Goal: Task Accomplishment & Management: Complete application form

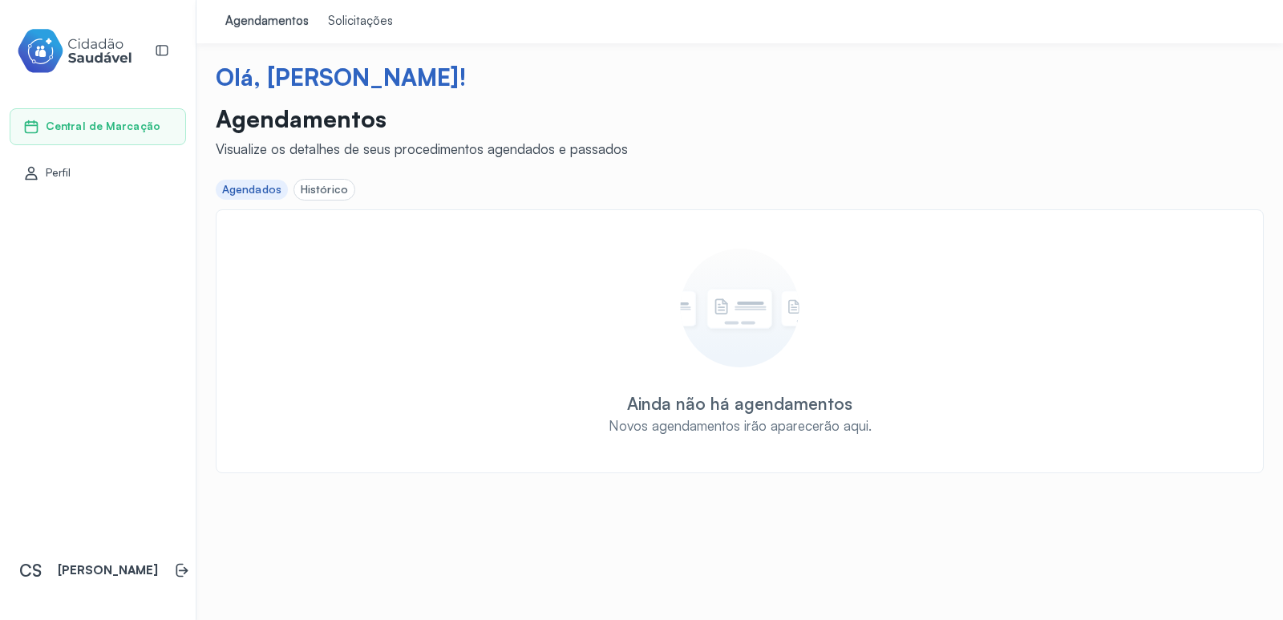
click at [316, 192] on div "Histórico" at bounding box center [324, 190] width 47 height 14
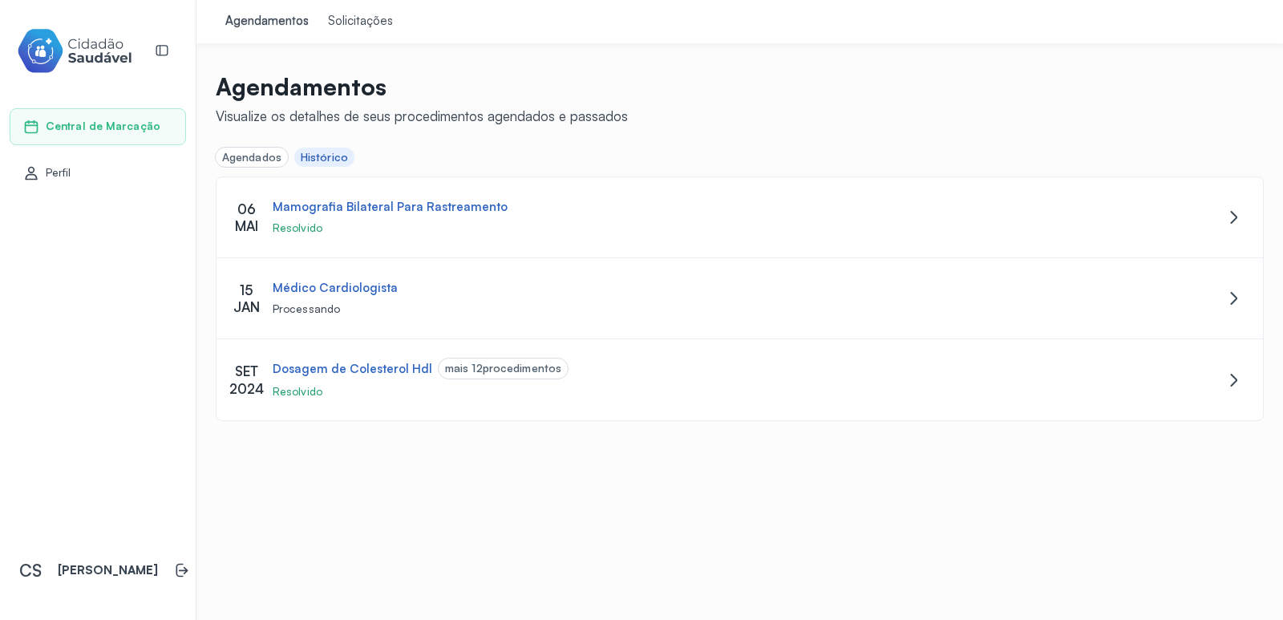
click at [258, 151] on div "Agendados" at bounding box center [251, 158] width 59 height 14
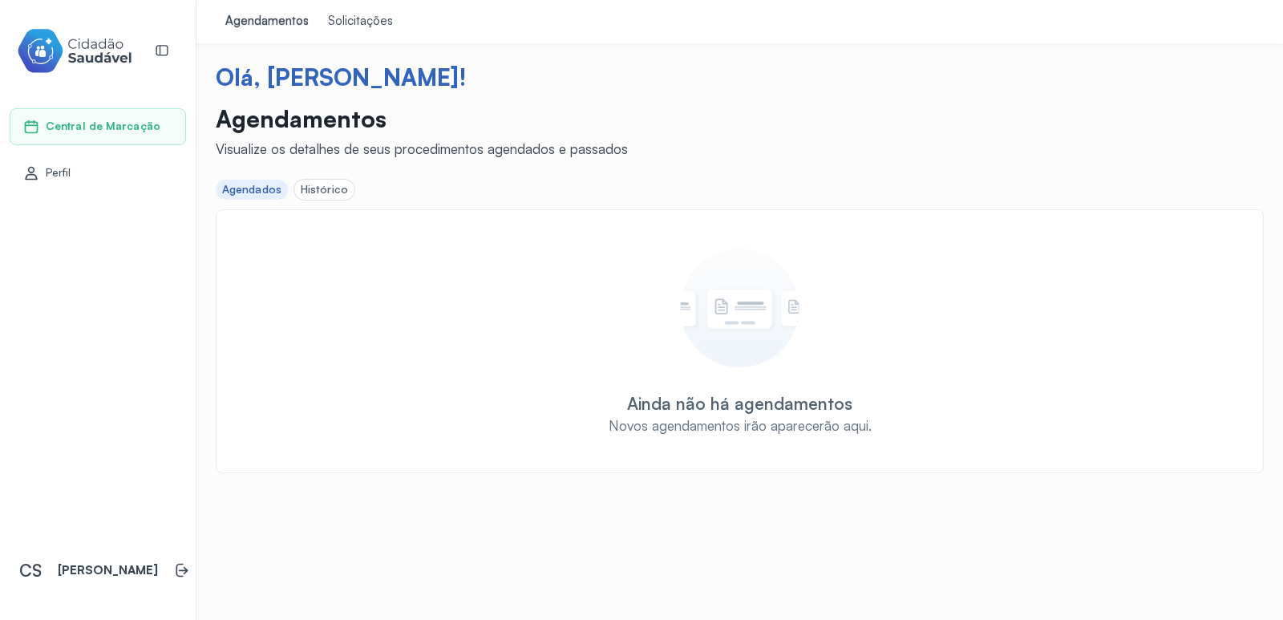
click at [365, 19] on div "Solicitações" at bounding box center [360, 22] width 65 height 16
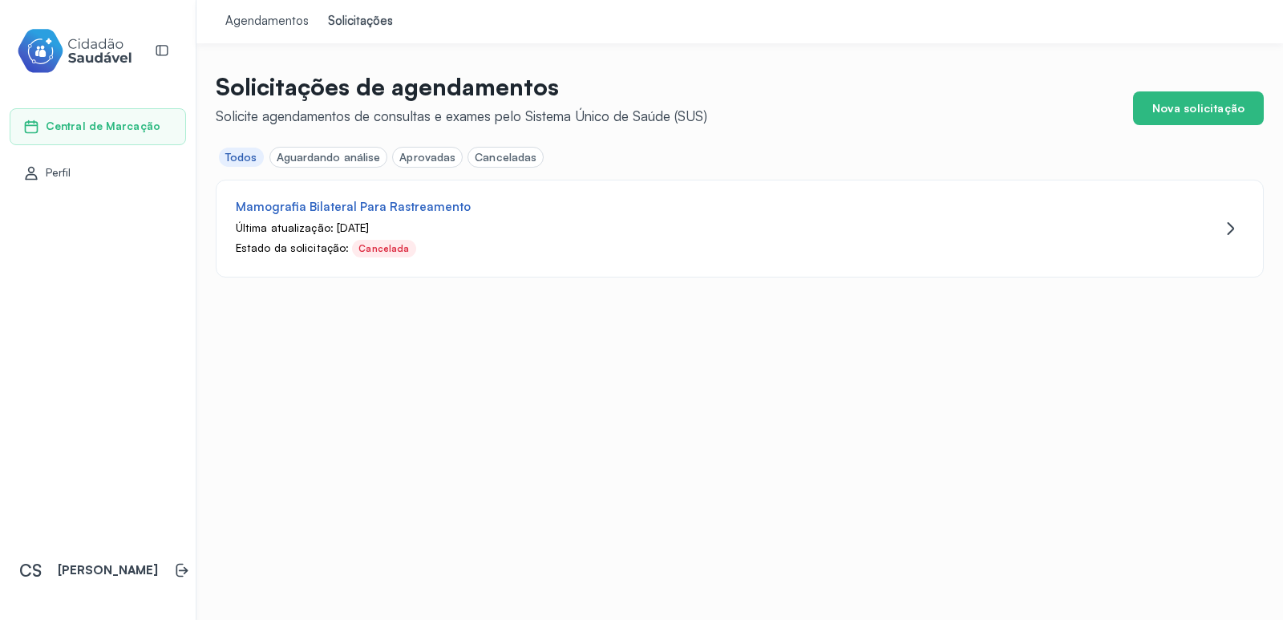
click at [444, 151] on div "Aprovadas" at bounding box center [427, 158] width 56 height 14
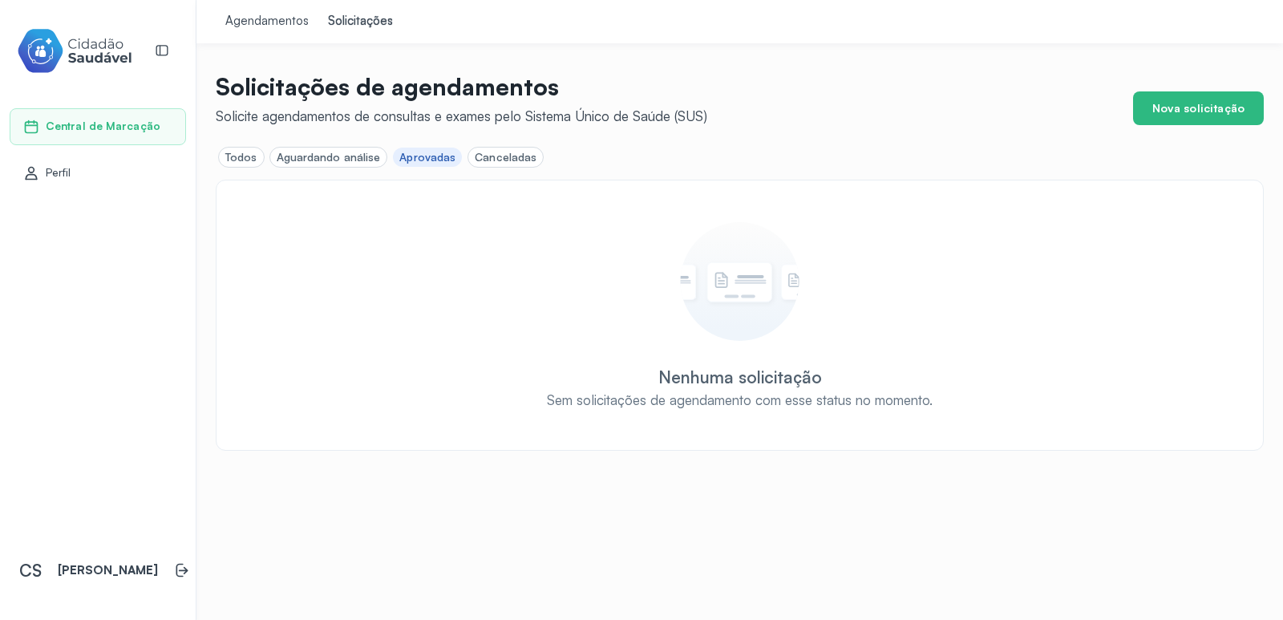
click at [244, 163] on div "Todos" at bounding box center [241, 158] width 32 height 14
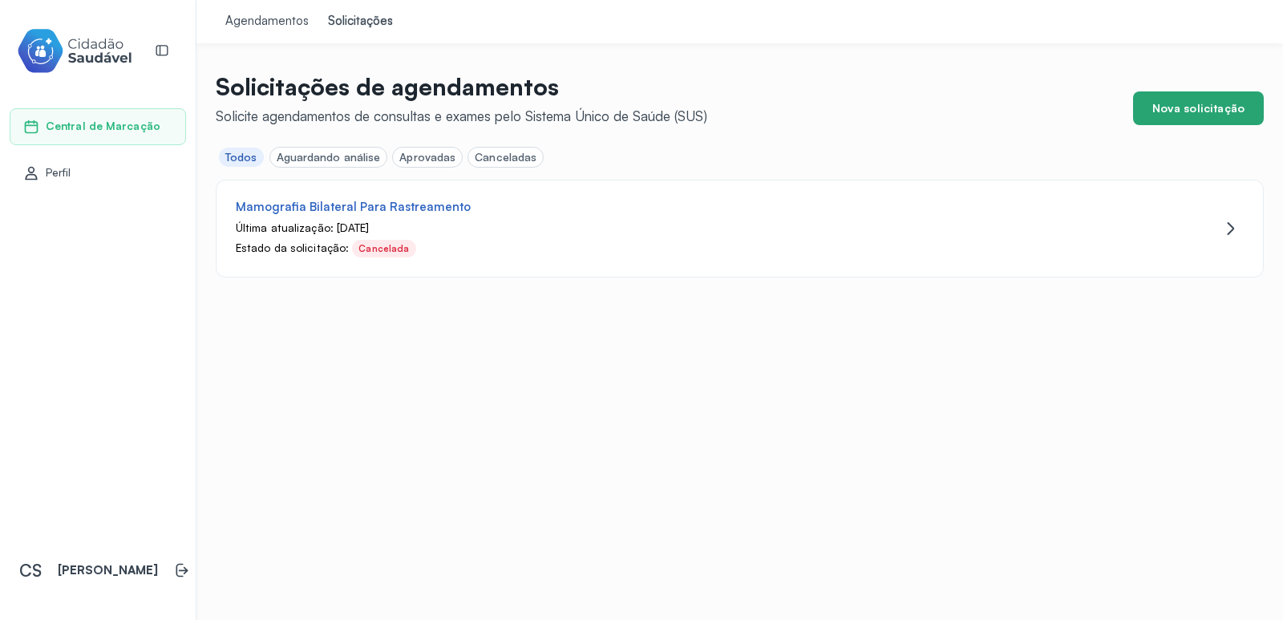
click at [1210, 107] on button "Nova solicitação" at bounding box center [1198, 108] width 131 height 34
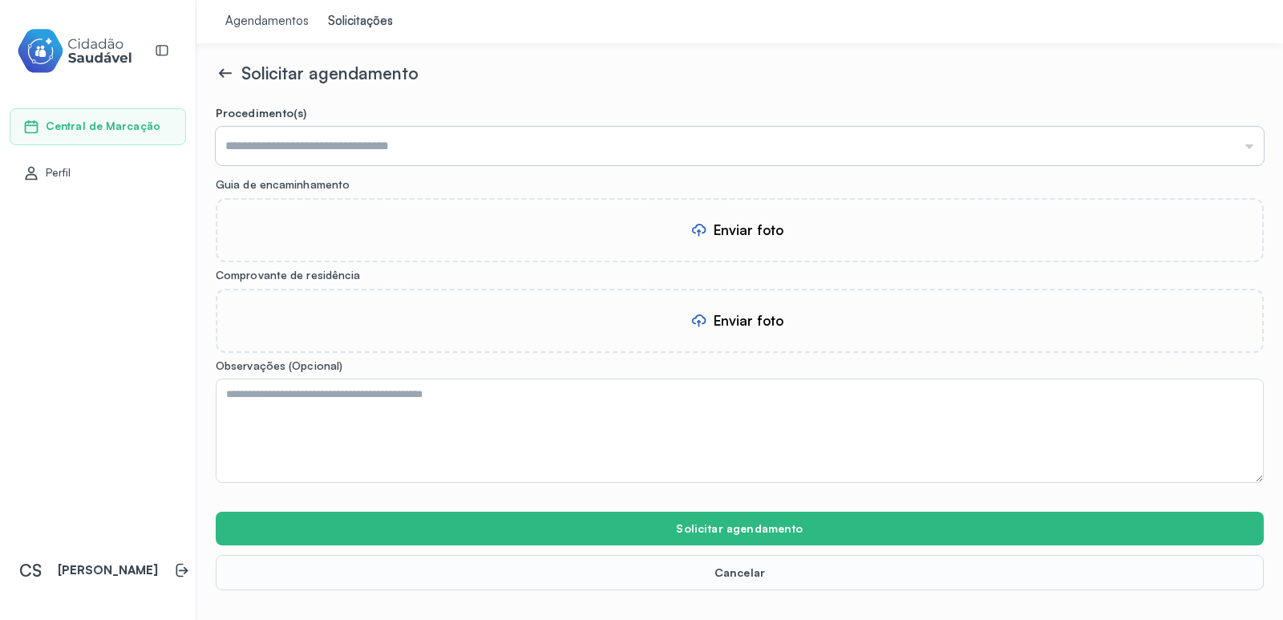
click at [572, 142] on input "text" at bounding box center [740, 146] width 1048 height 38
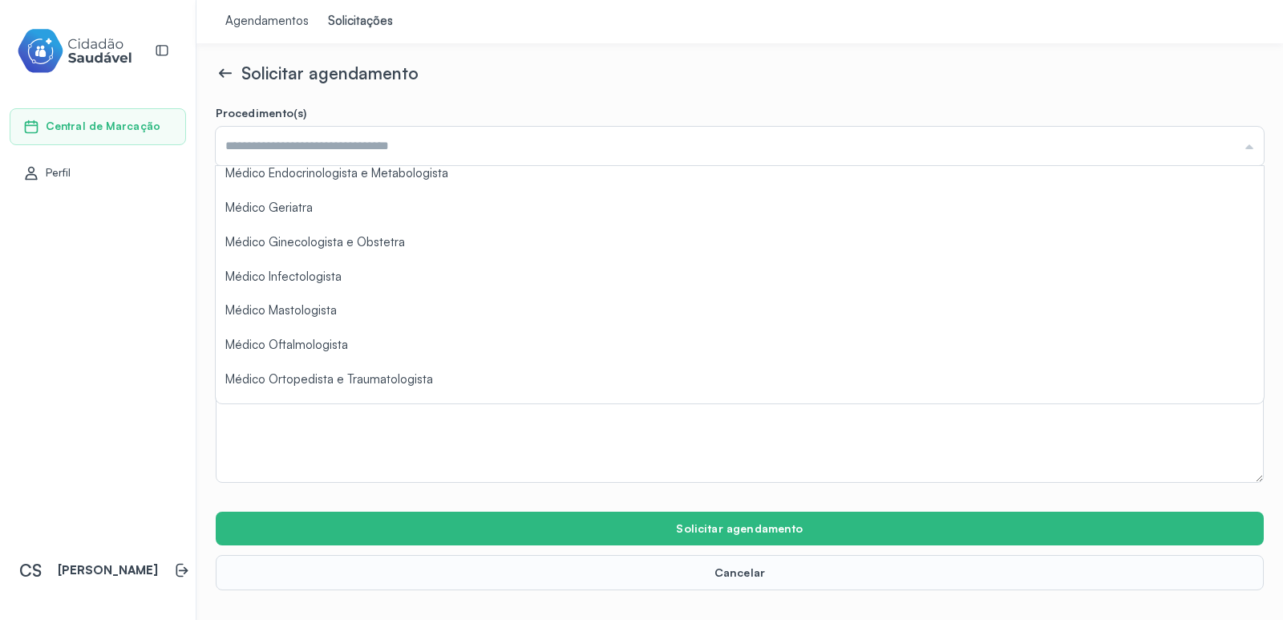
scroll to position [241, 0]
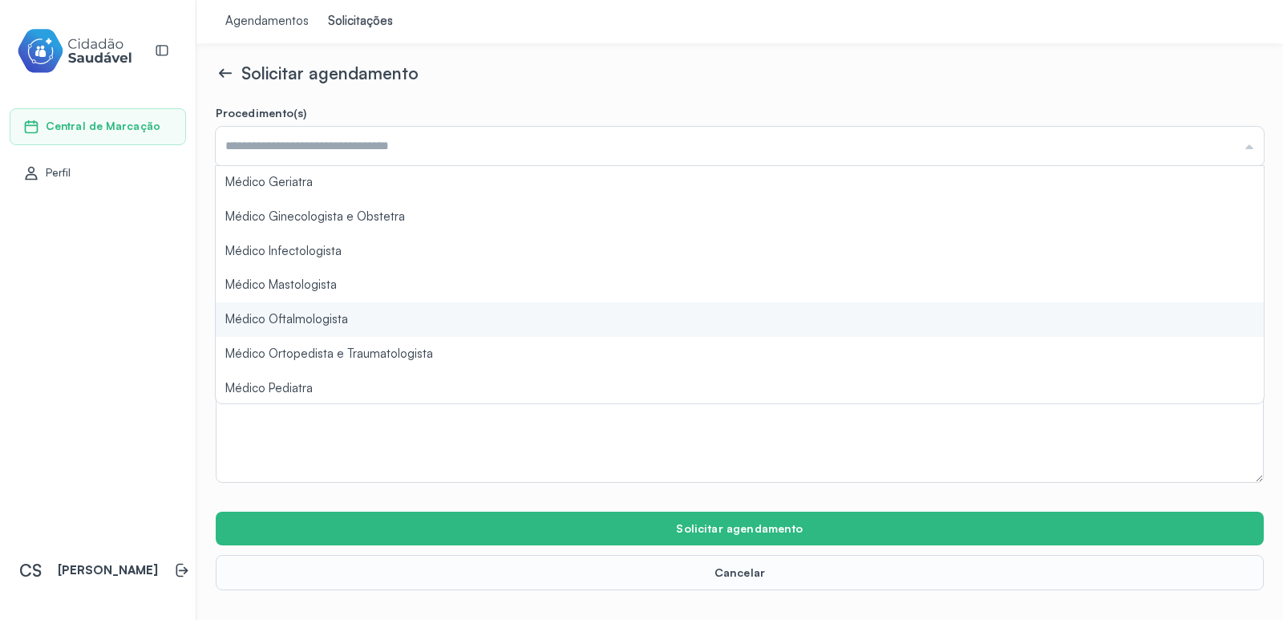
type input "**********"
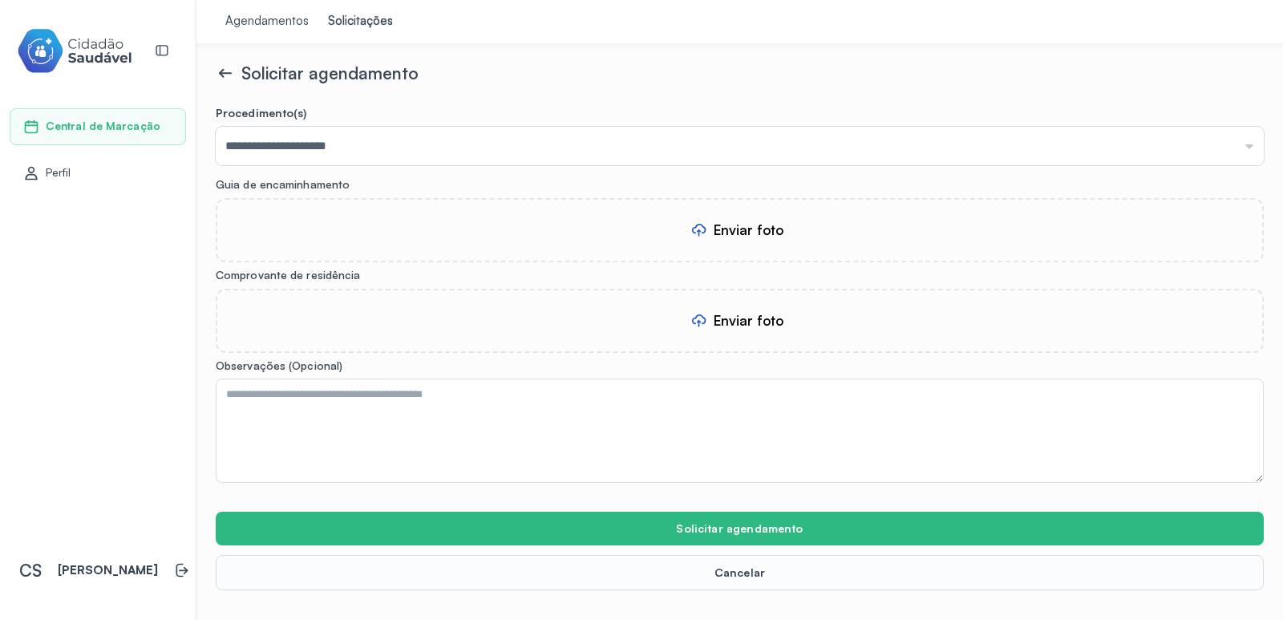
click at [314, 322] on form "**********" at bounding box center [740, 348] width 1048 height 484
click at [767, 16] on div "Agendamentos Solicitações" at bounding box center [739, 21] width 1086 height 43
click at [712, 233] on div "Enviar foto" at bounding box center [739, 230] width 99 height 22
click at [753, 324] on div "Enviar foto" at bounding box center [749, 320] width 70 height 17
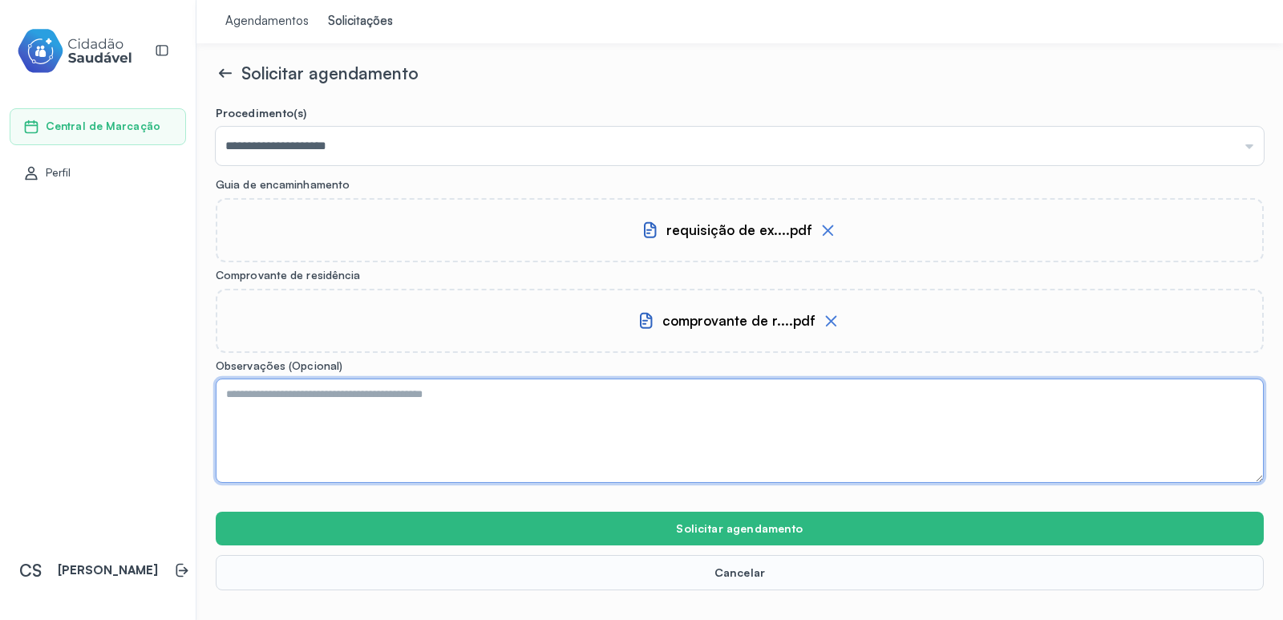
click at [597, 395] on textarea at bounding box center [740, 430] width 1048 height 104
click at [589, 394] on textarea at bounding box center [740, 430] width 1048 height 104
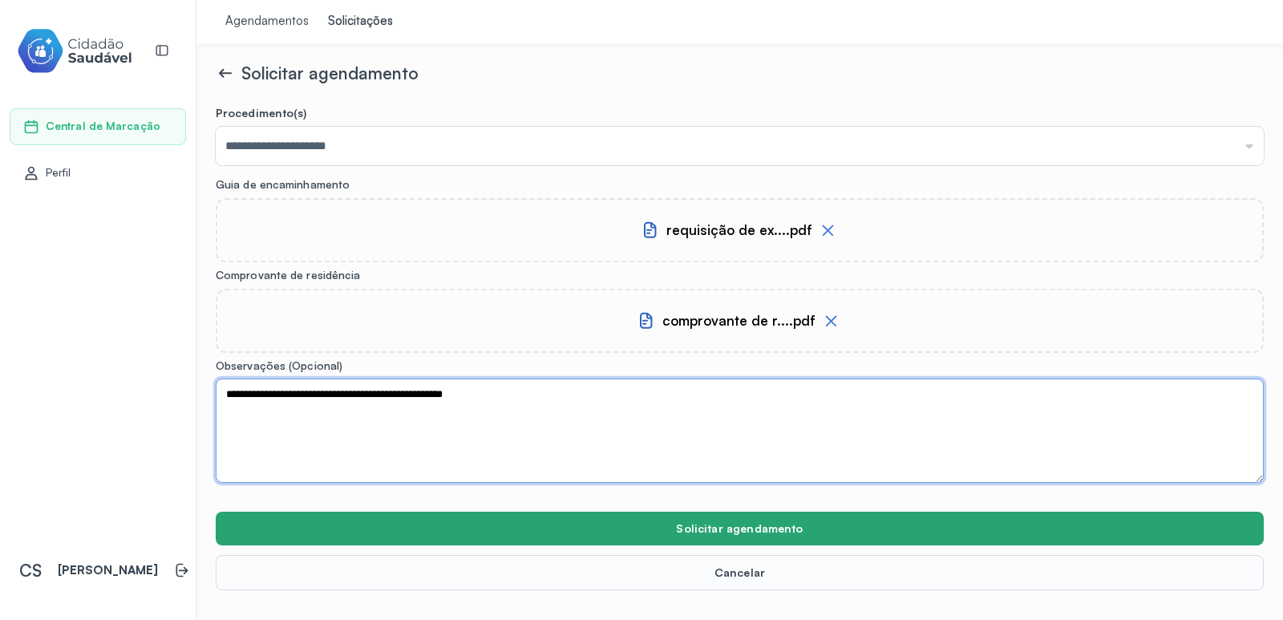
type textarea "**********"
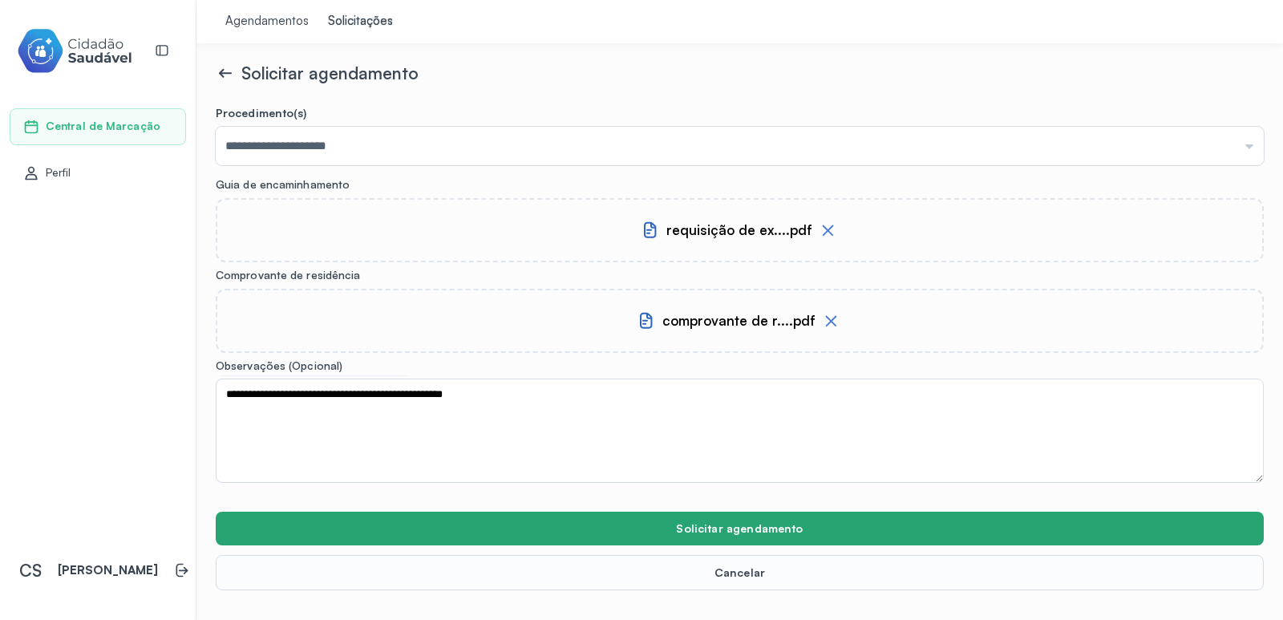
click at [775, 523] on button "Solicitar agendamento" at bounding box center [740, 529] width 1048 height 34
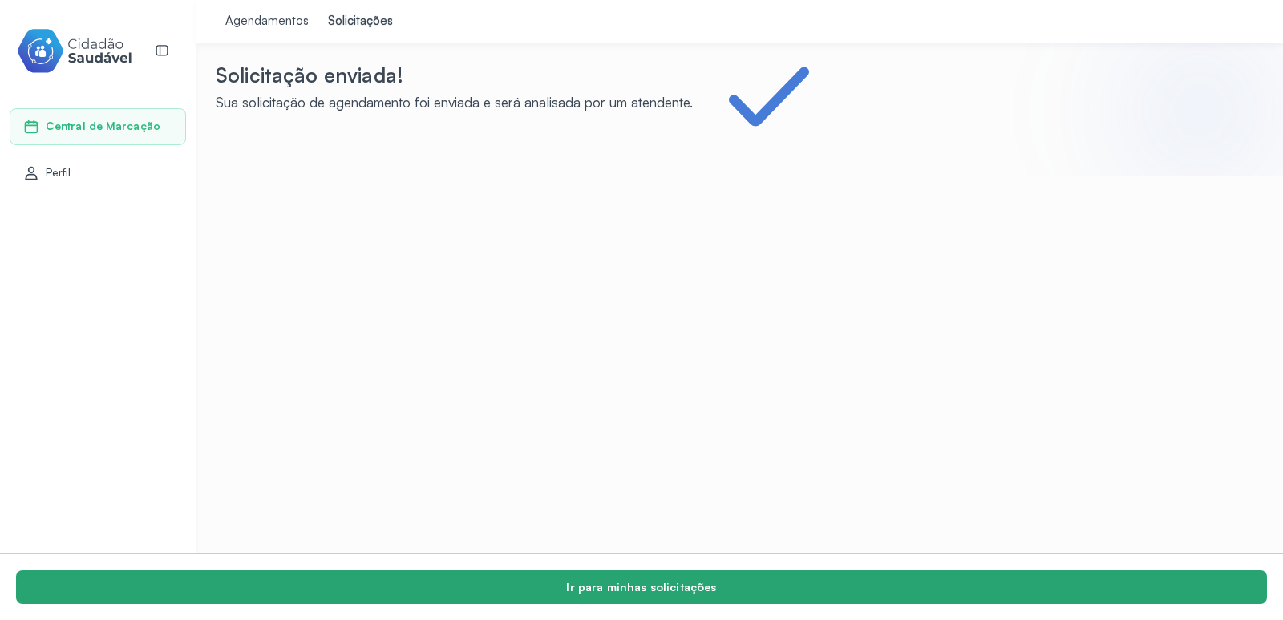
click at [659, 587] on button "Ir para minhas solicitações" at bounding box center [641, 587] width 1251 height 34
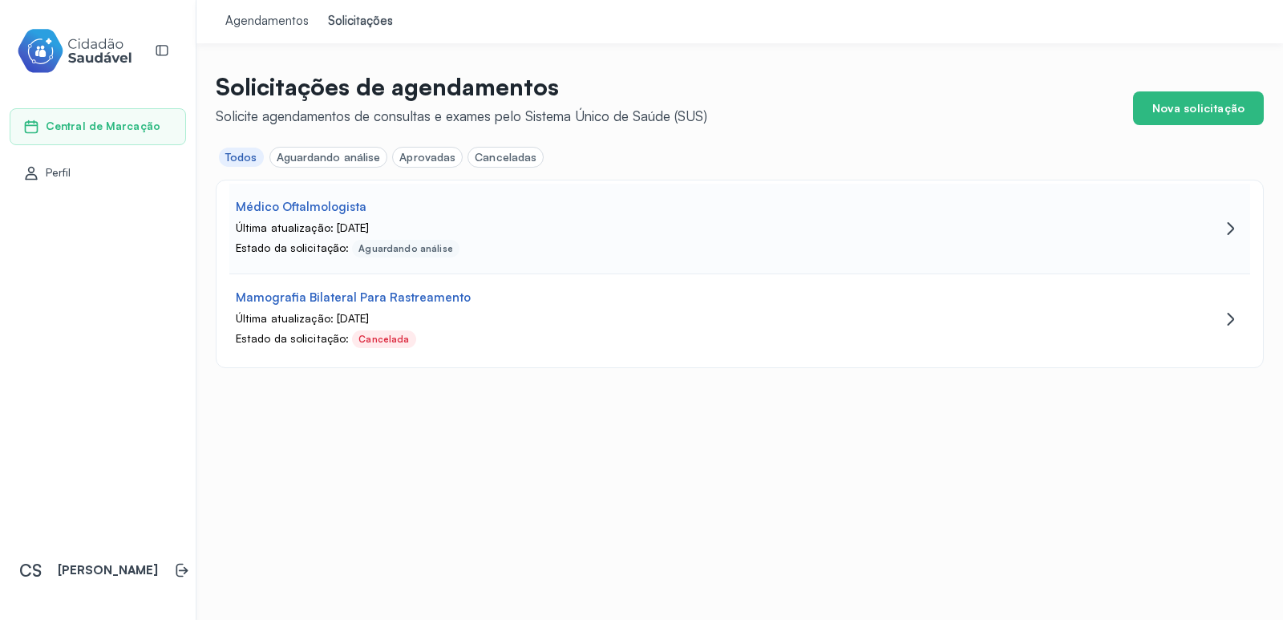
click at [471, 208] on div "Médico Oftalmologista" at bounding box center [670, 207] width 868 height 15
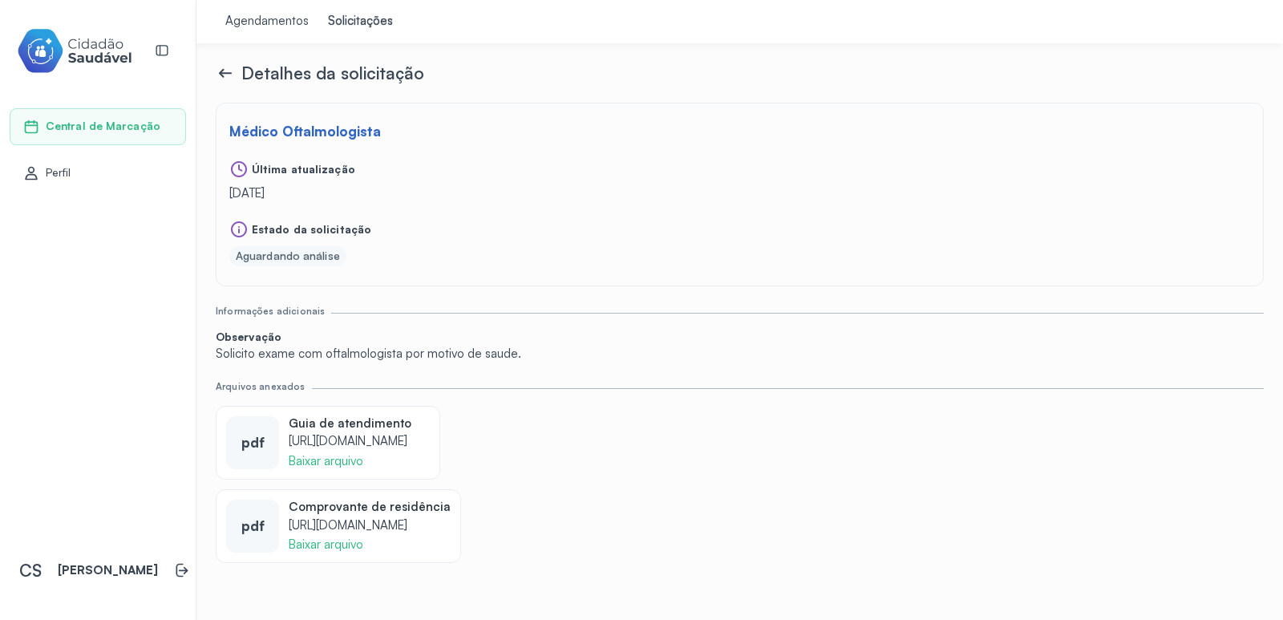
click at [61, 172] on span "Perfil" at bounding box center [59, 173] width 26 height 14
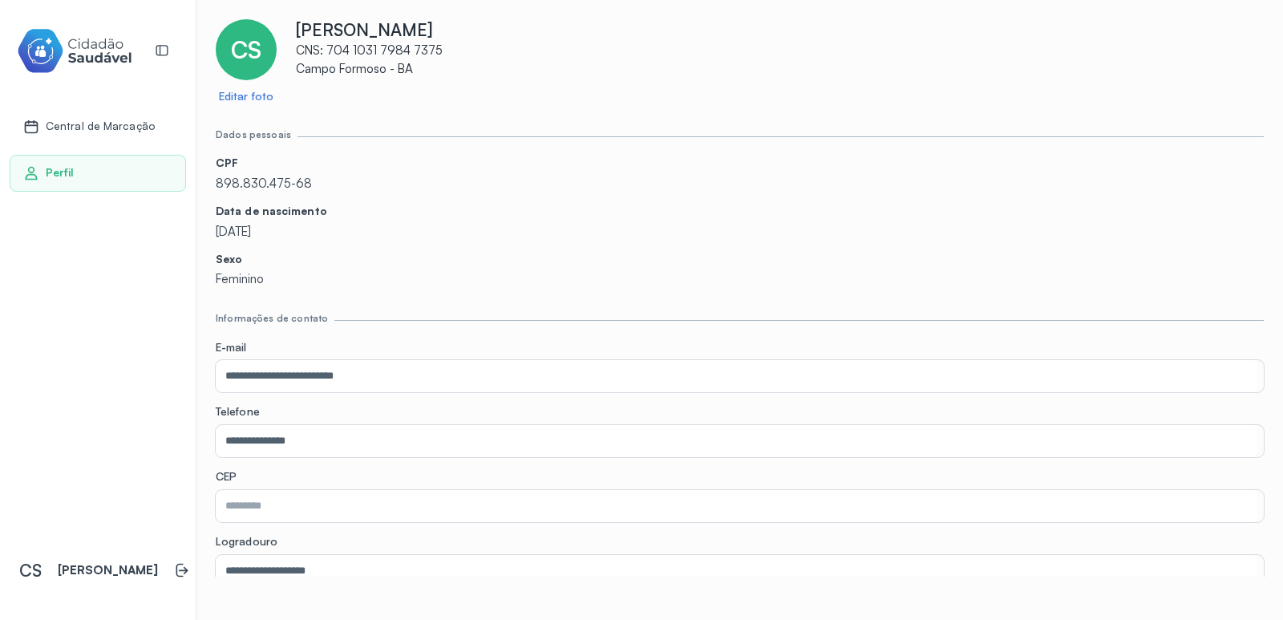
click at [83, 123] on span "Central de Marcação" at bounding box center [100, 126] width 109 height 14
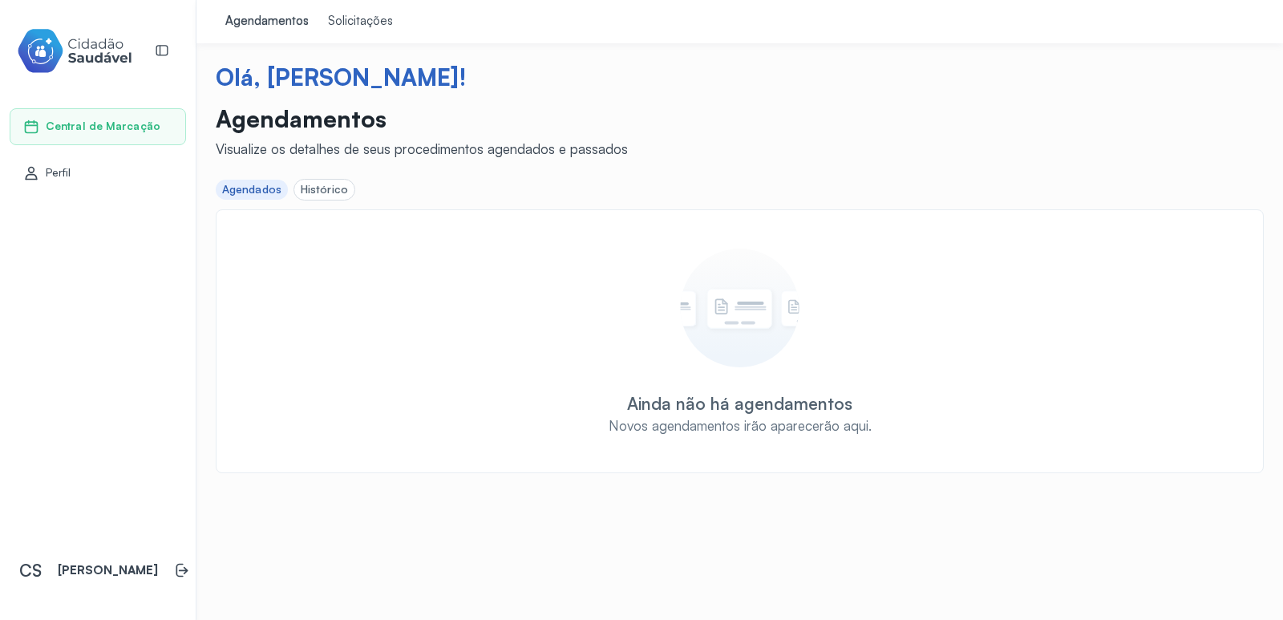
click at [260, 188] on div "Agendados" at bounding box center [251, 190] width 59 height 14
click at [322, 185] on div "Histórico" at bounding box center [324, 190] width 47 height 14
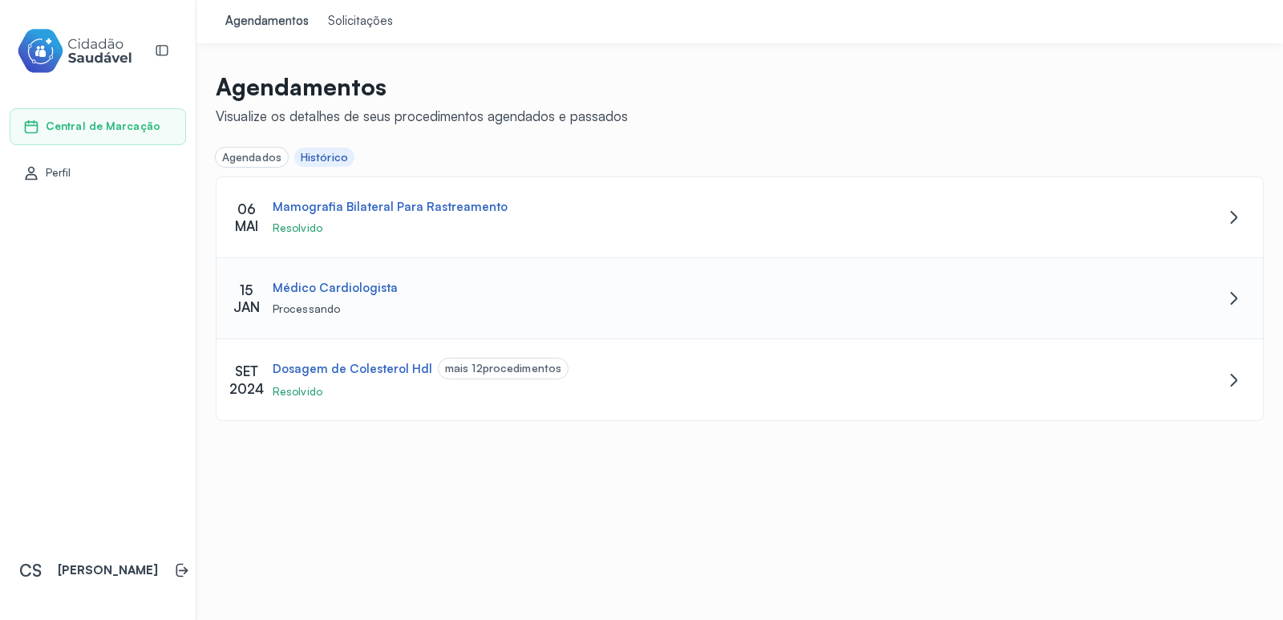
click at [522, 291] on div "Médico Cardiologista" at bounding box center [698, 288] width 850 height 15
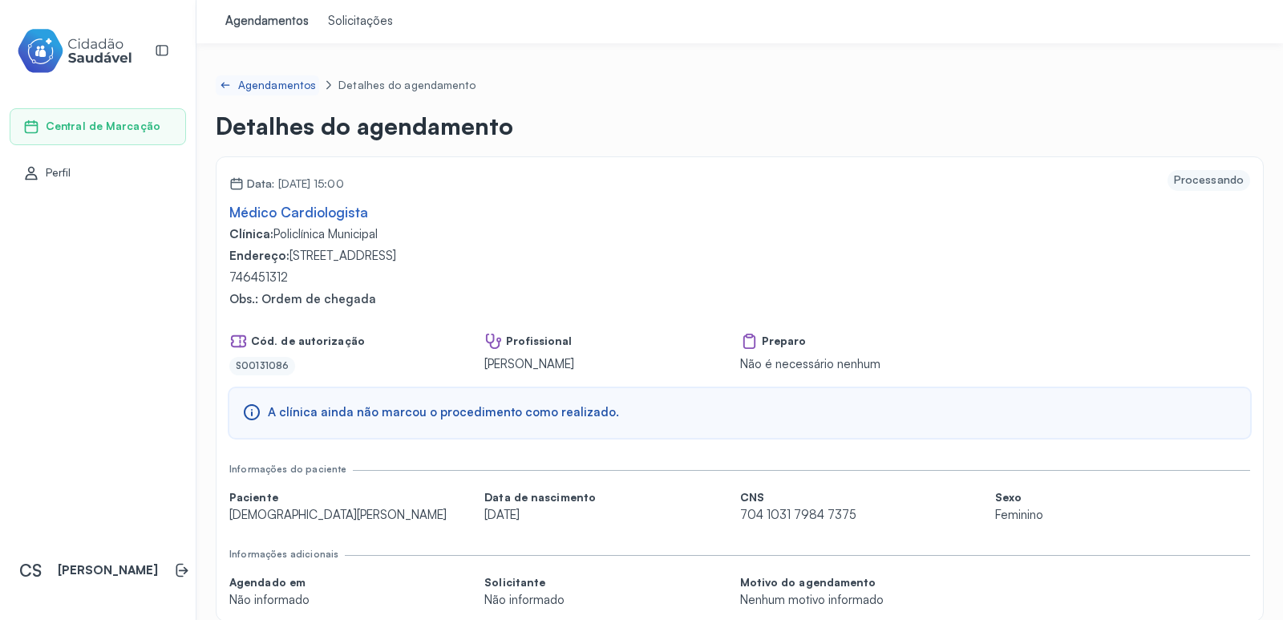
click at [232, 85] on link "Agendamentos" at bounding box center [267, 85] width 103 height 20
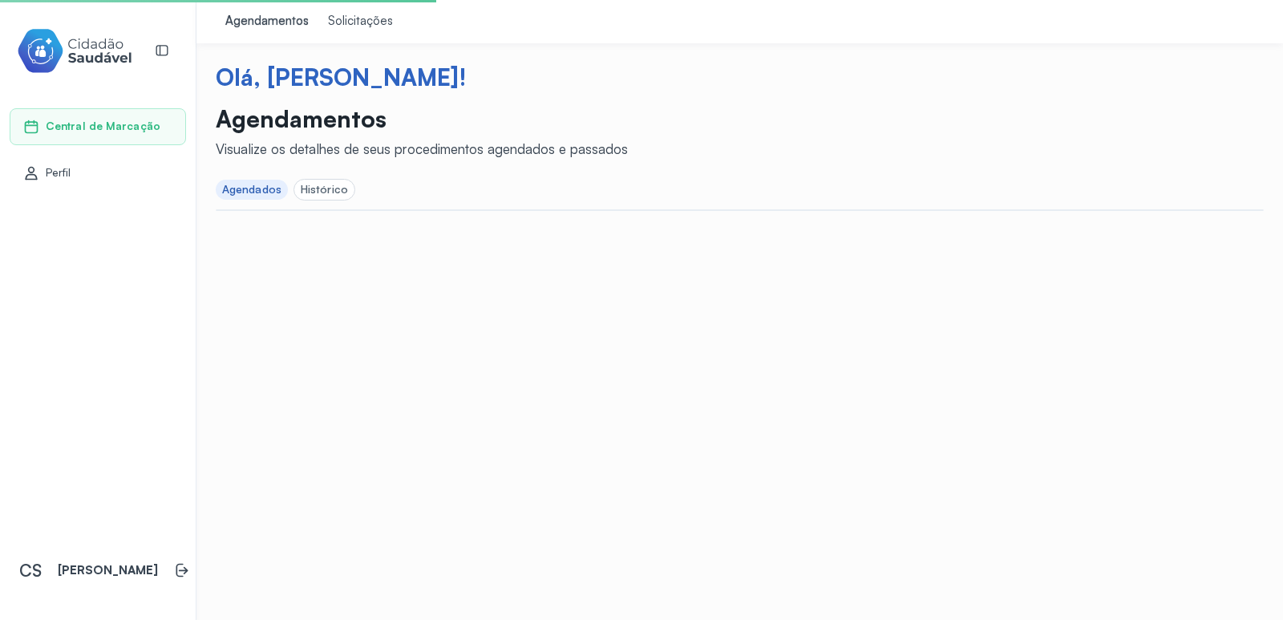
click at [329, 189] on div "Histórico" at bounding box center [324, 190] width 47 height 14
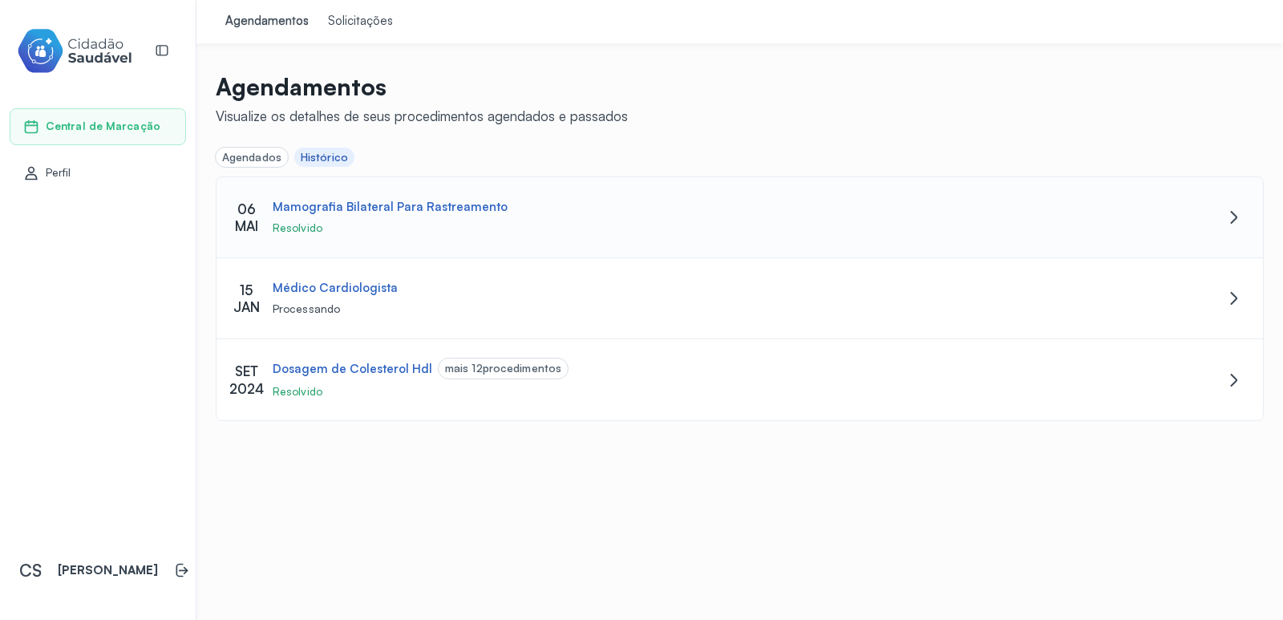
click at [369, 217] on div "Mamografia Bilateral Para Rastreamento Resolvido" at bounding box center [697, 217] width 863 height 35
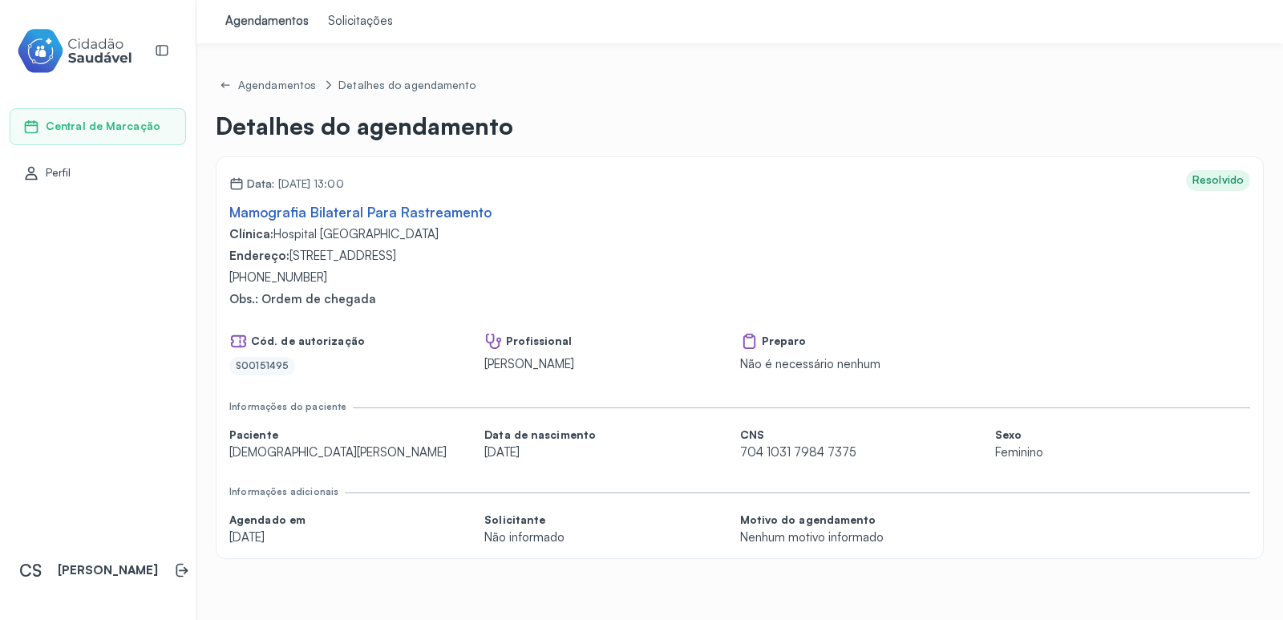
click at [89, 120] on span "Central de Marcação" at bounding box center [103, 126] width 115 height 14
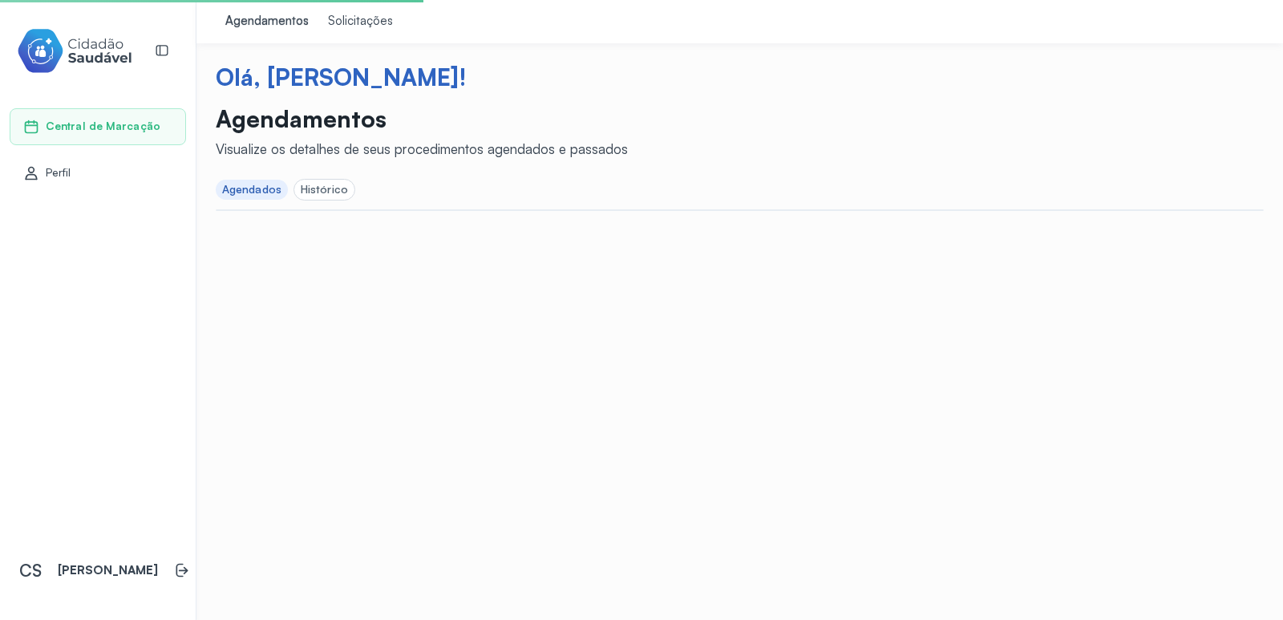
click at [54, 174] on span "Perfil" at bounding box center [59, 173] width 26 height 14
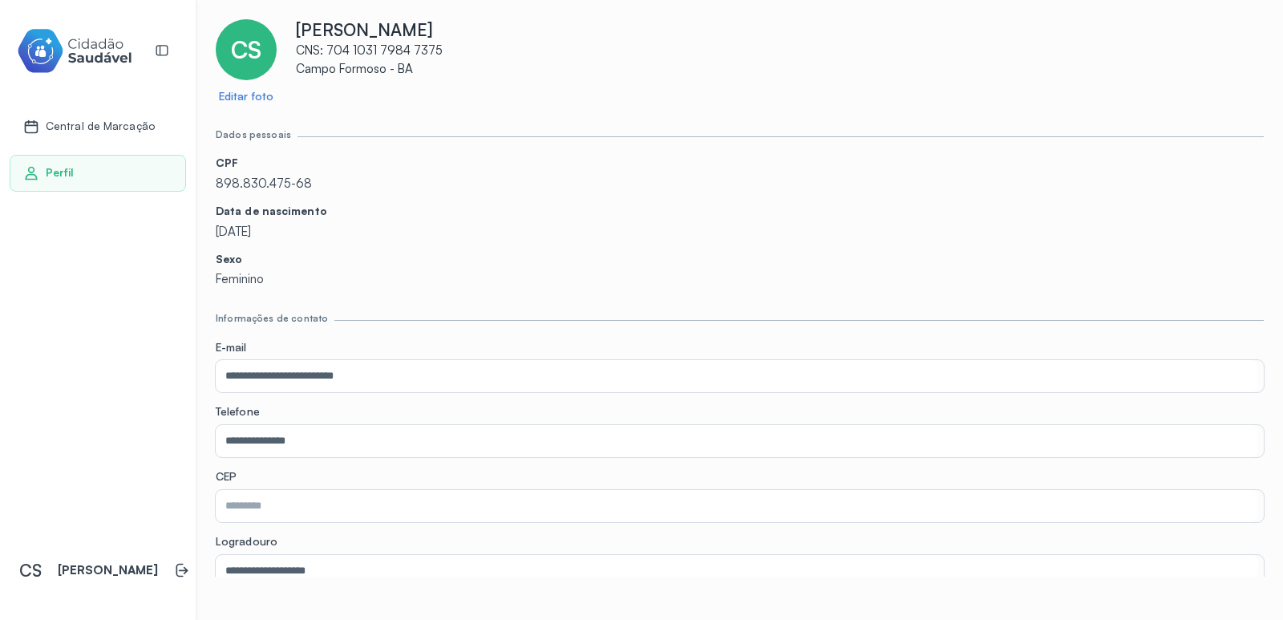
click at [75, 119] on div "Central de Marcação" at bounding box center [88, 127] width 131 height 16
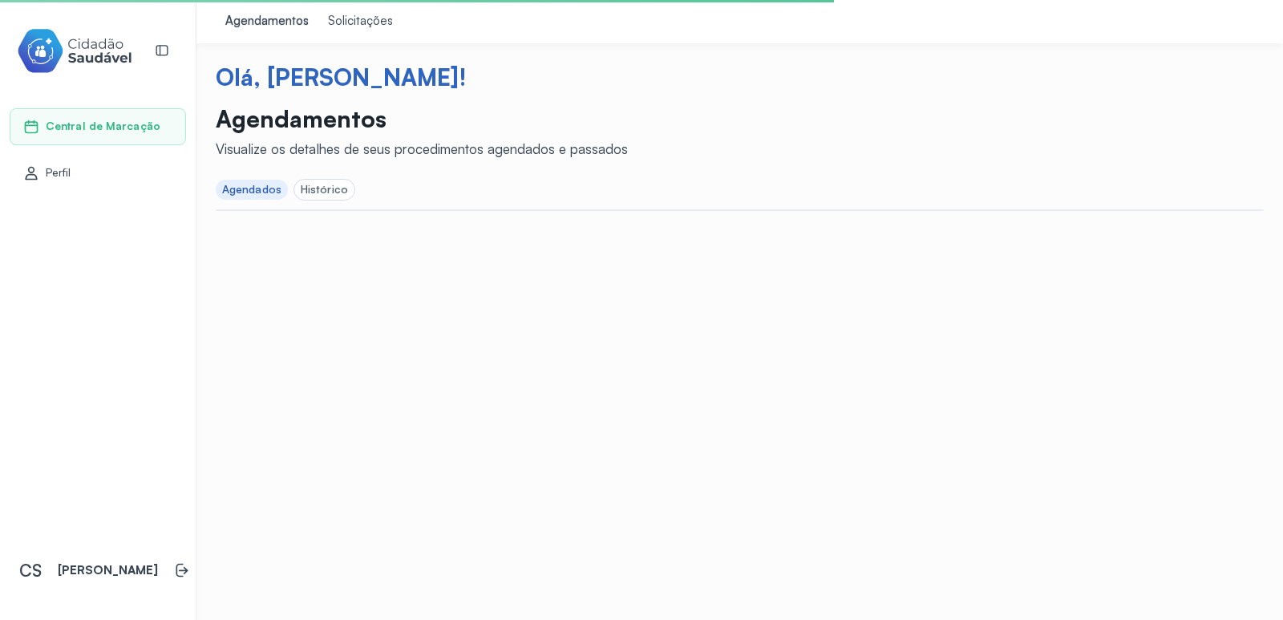
click at [350, 20] on div "Solicitações" at bounding box center [360, 22] width 65 height 16
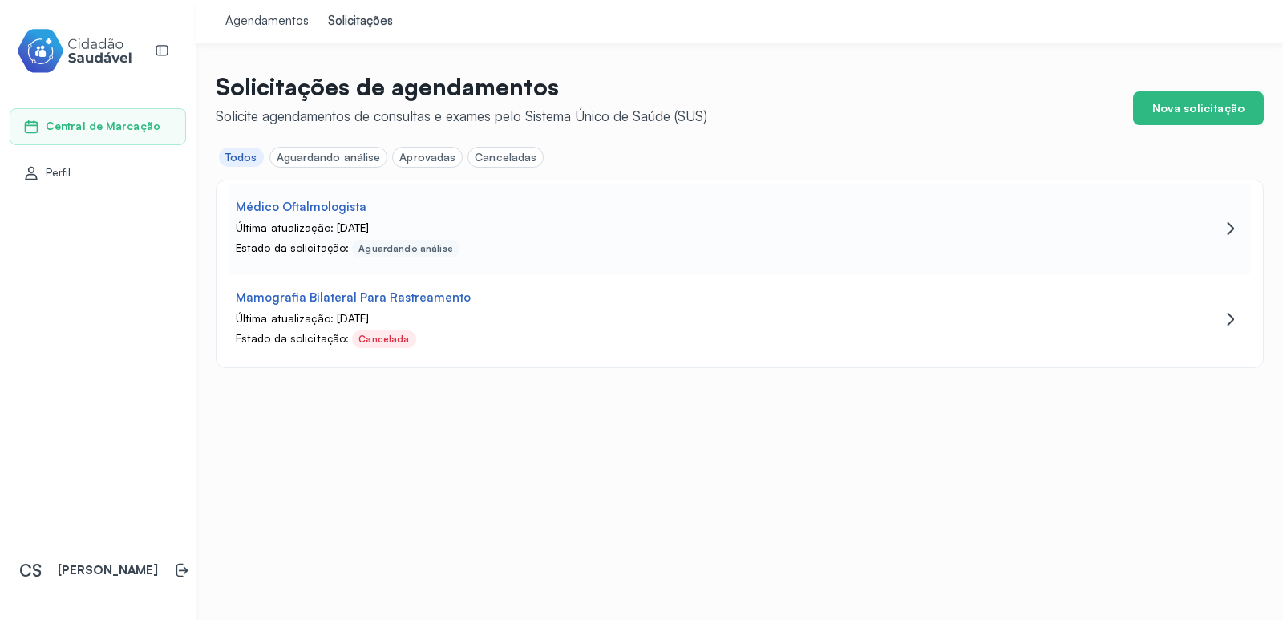
click at [423, 226] on div "Última atualização: [DATE]" at bounding box center [670, 228] width 868 height 14
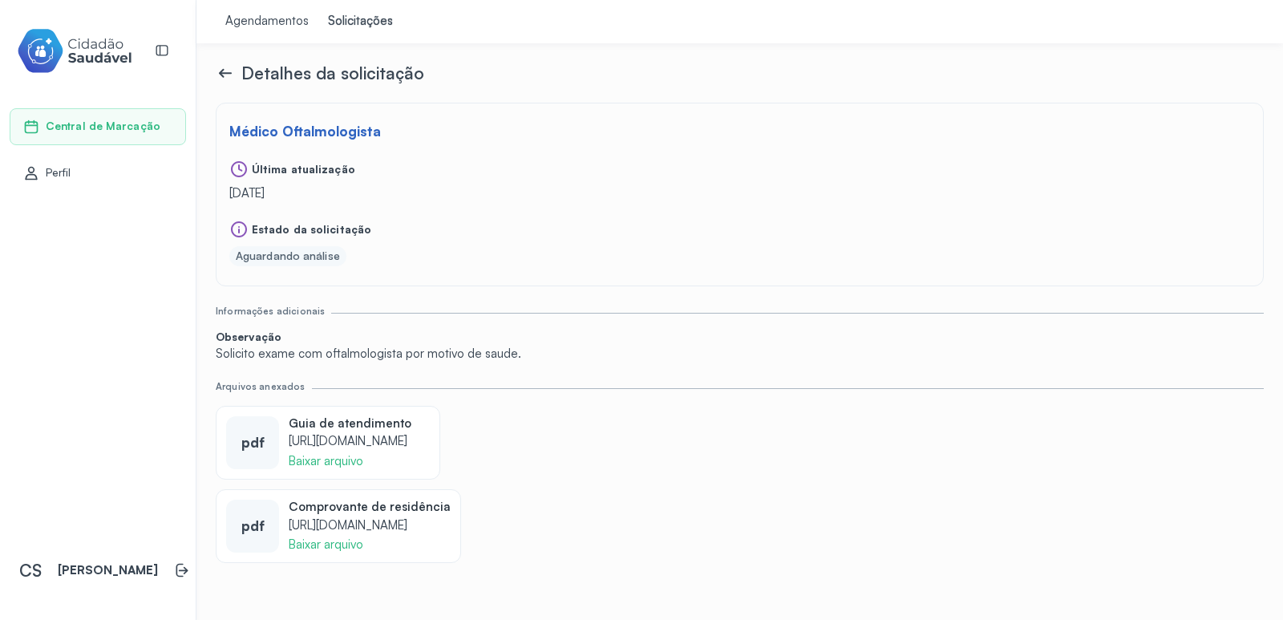
click at [281, 26] on div "Agendamentos" at bounding box center [266, 22] width 83 height 16
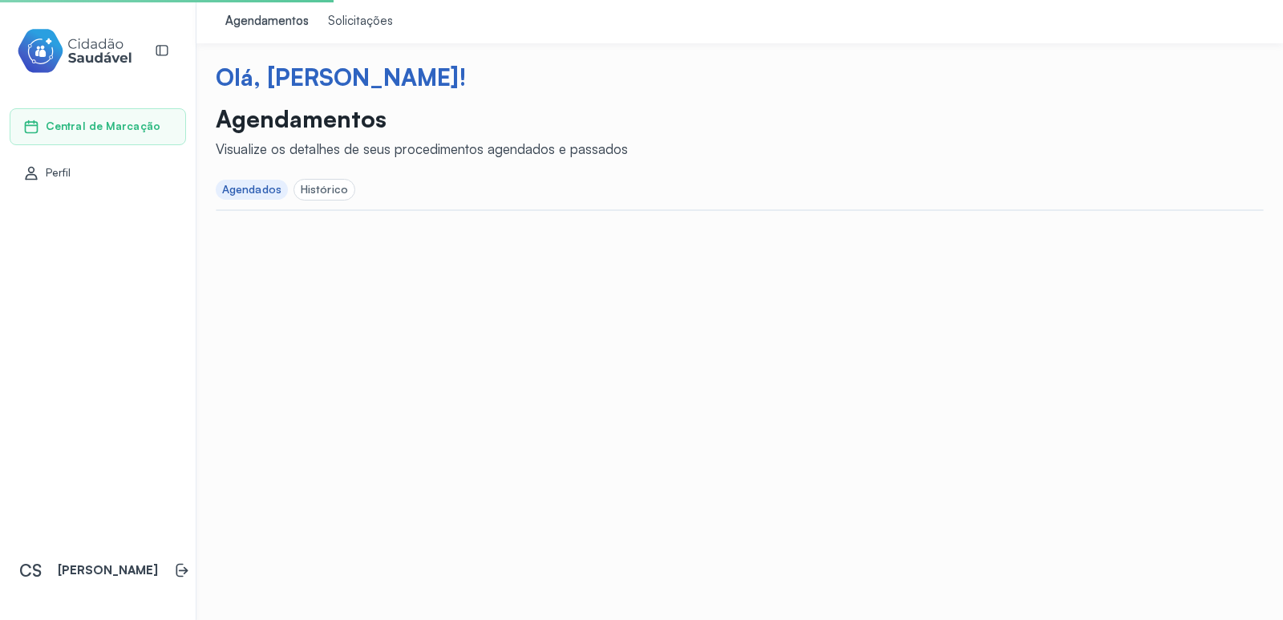
click at [331, 183] on div "Histórico" at bounding box center [324, 190] width 47 height 14
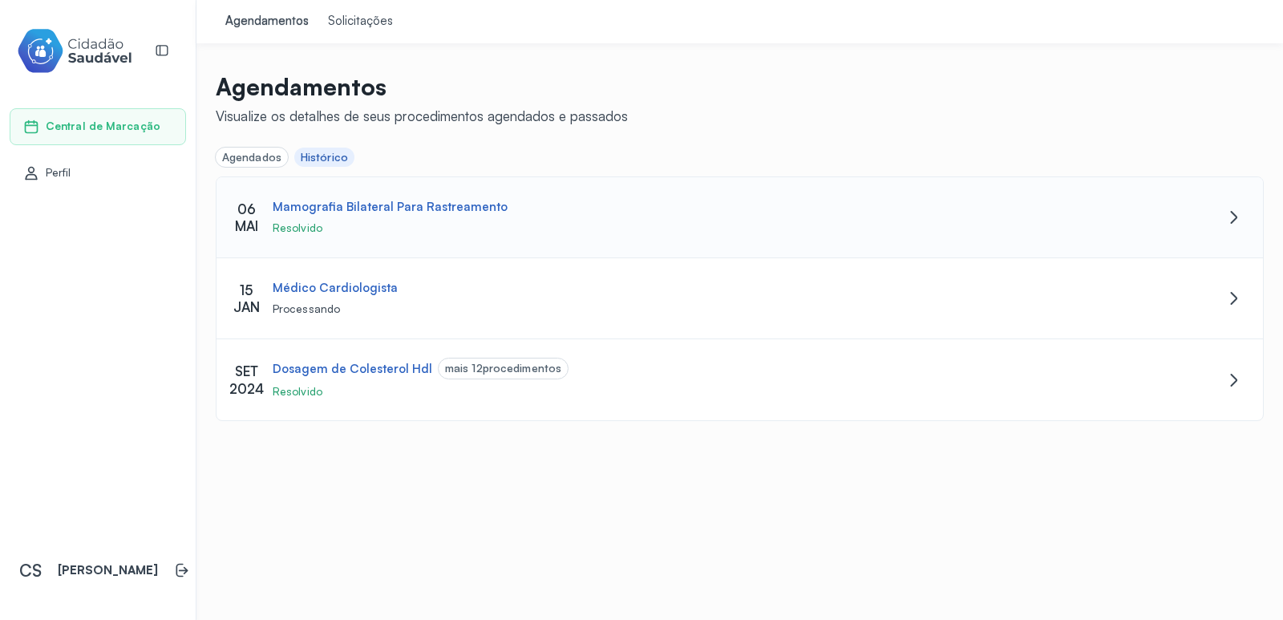
click at [415, 213] on div "Mamografia Bilateral Para Rastreamento" at bounding box center [390, 207] width 235 height 15
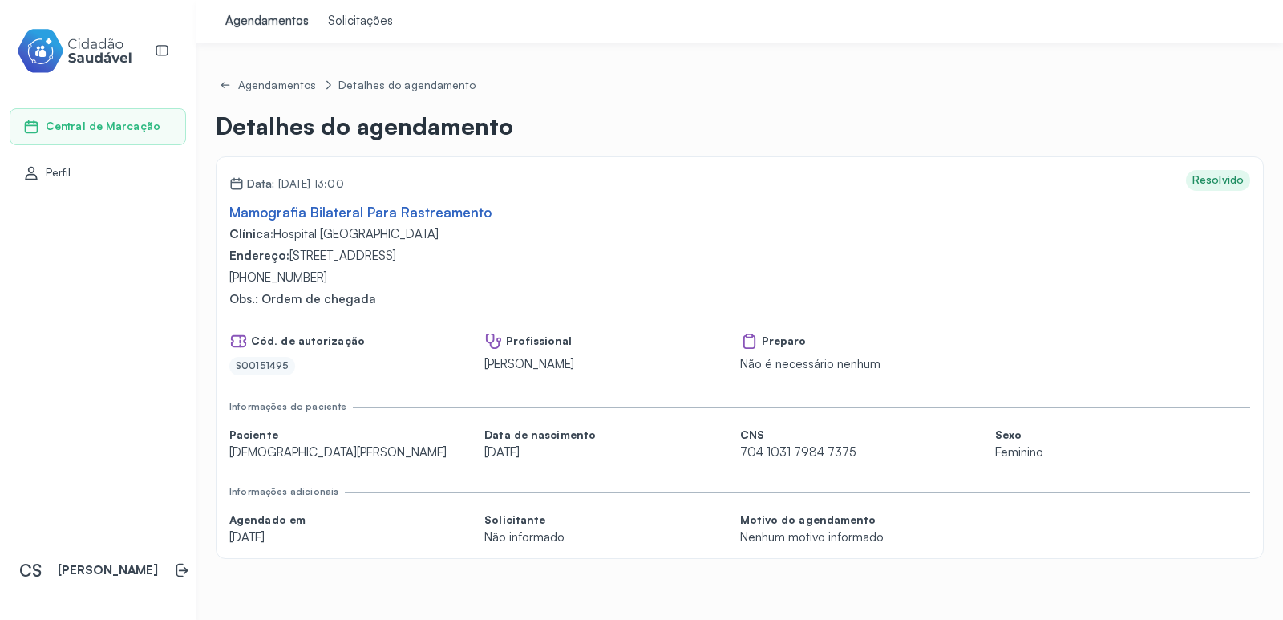
click at [90, 126] on span "Central de Marcação" at bounding box center [103, 126] width 115 height 14
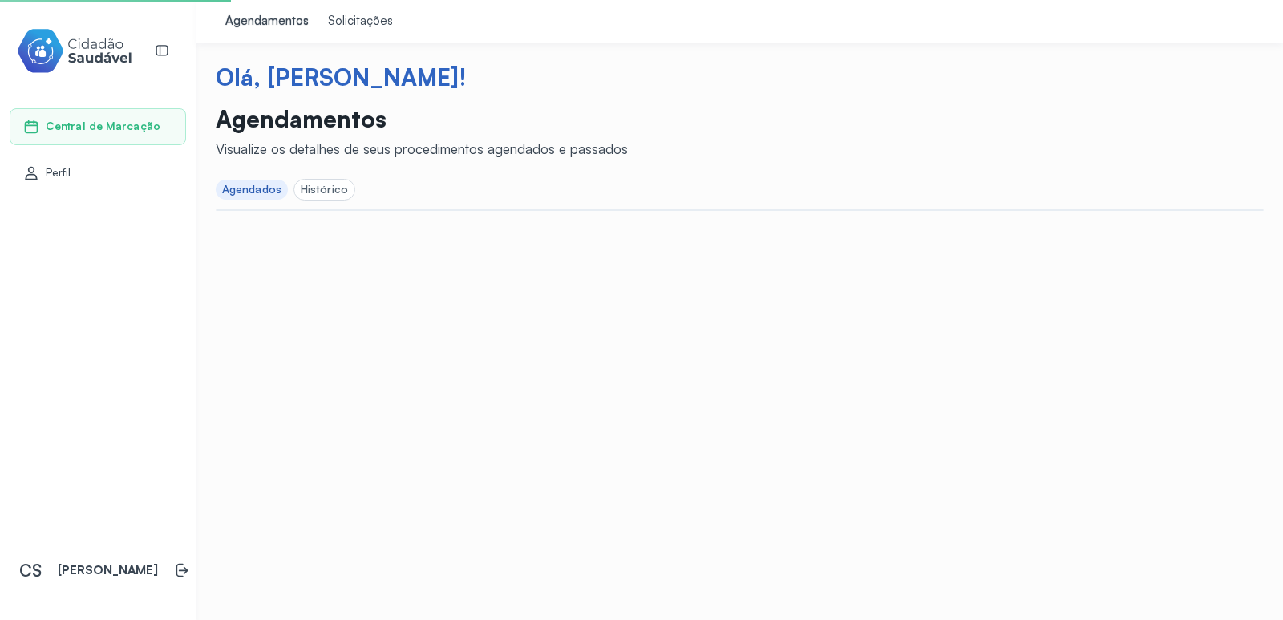
click at [372, 22] on div "Solicitações" at bounding box center [360, 22] width 65 height 16
